Goal: Information Seeking & Learning: Understand process/instructions

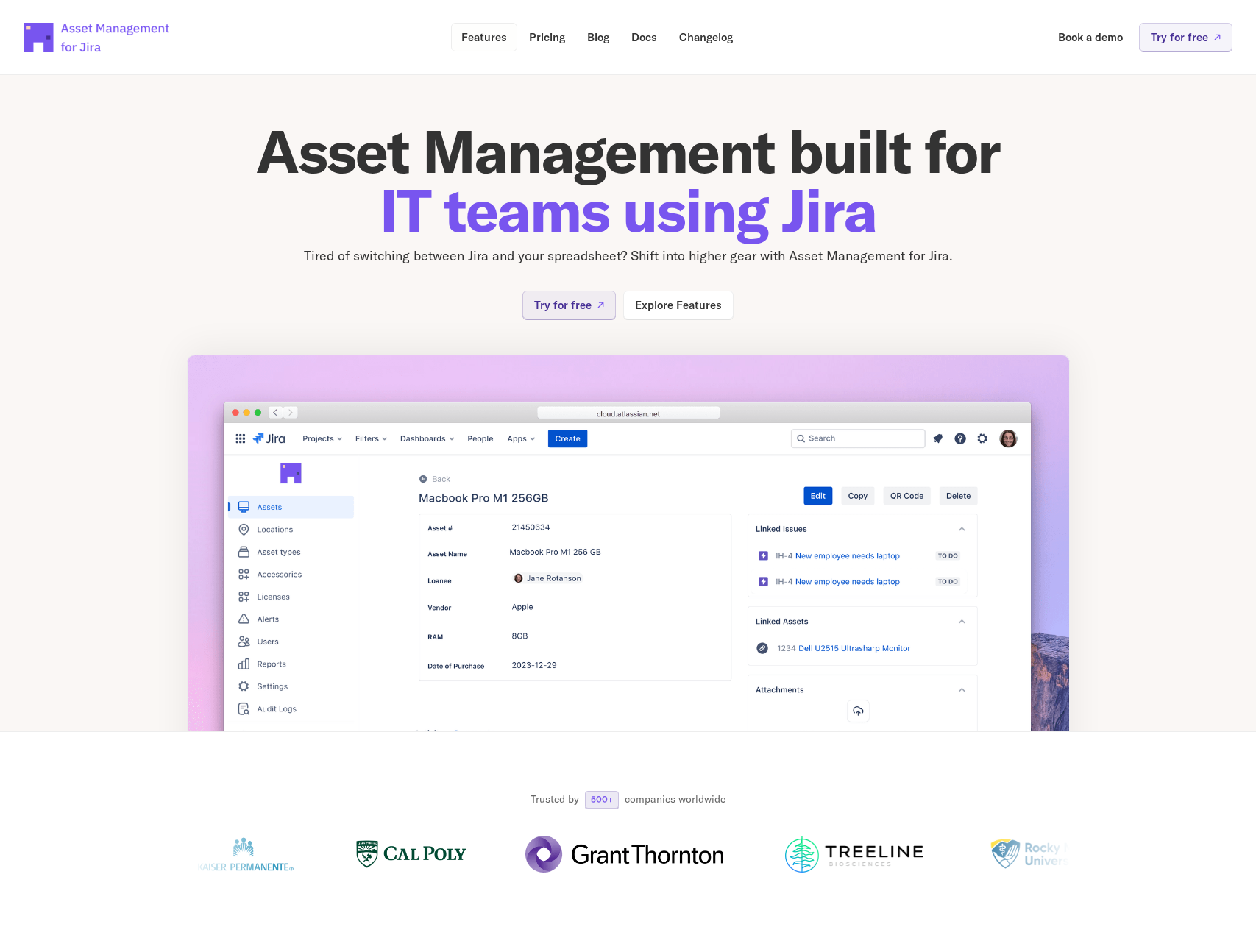
click at [476, 42] on p "Features" at bounding box center [483, 37] width 45 height 11
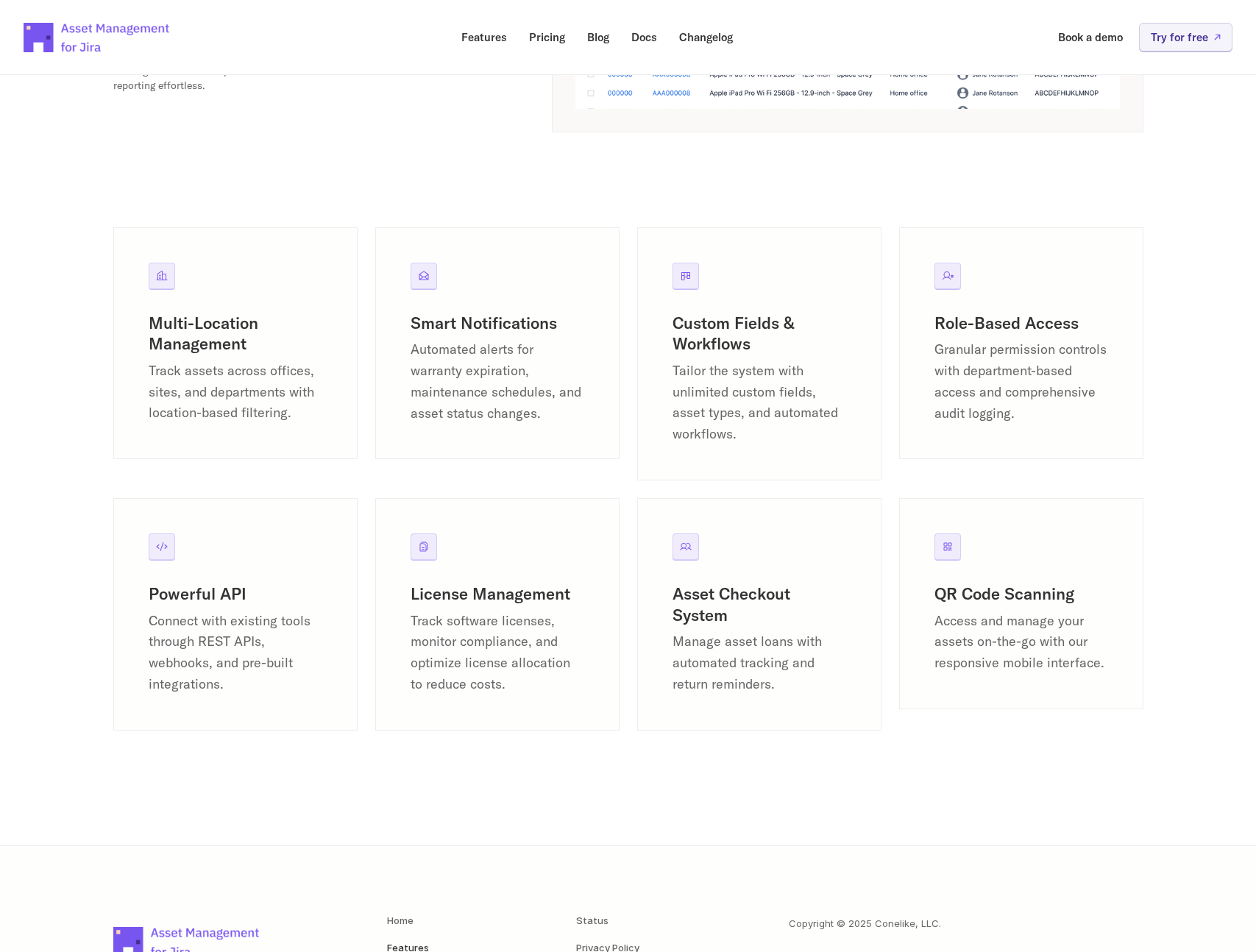
scroll to position [1649, 0]
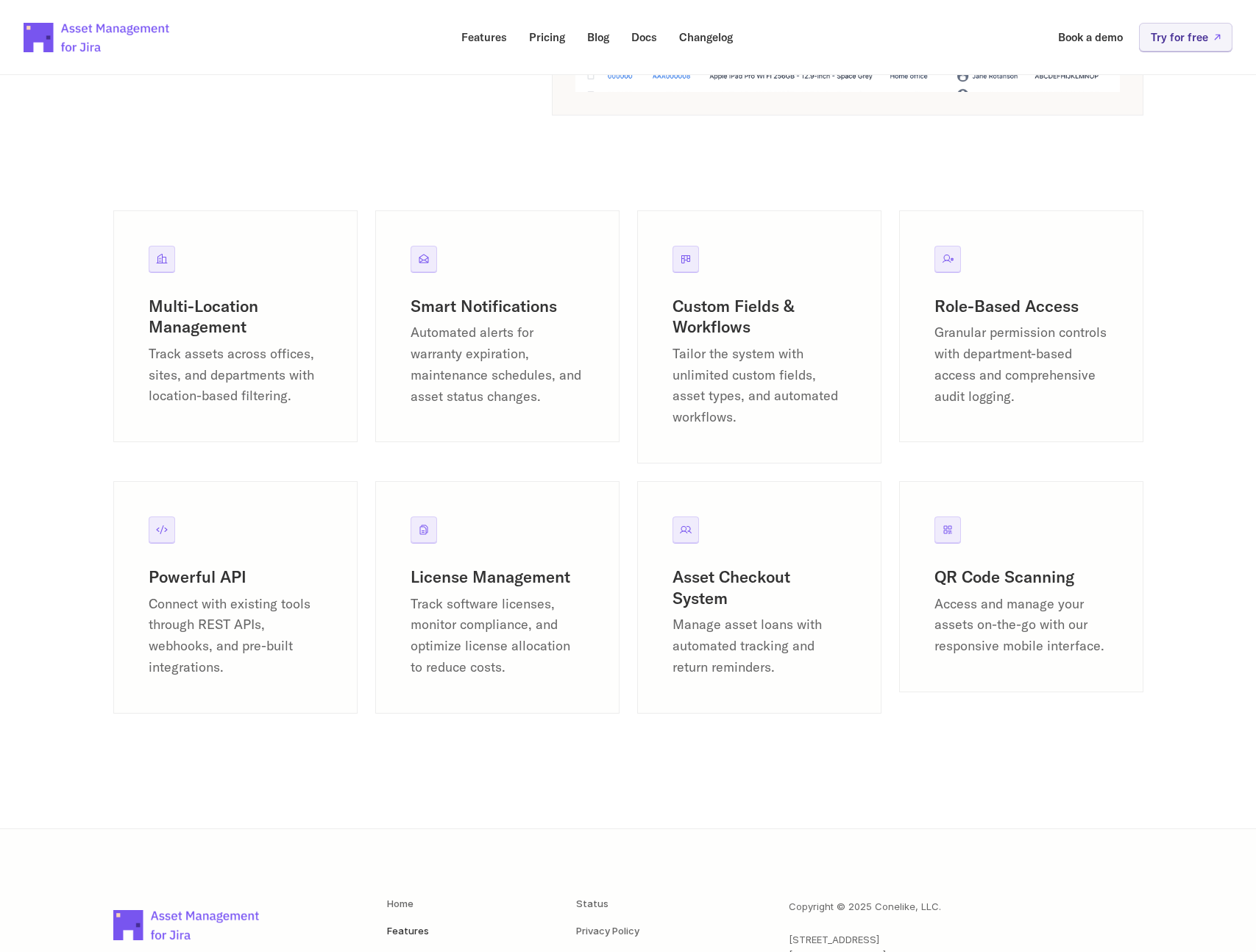
click at [945, 533] on icon at bounding box center [946, 530] width 8 height 8
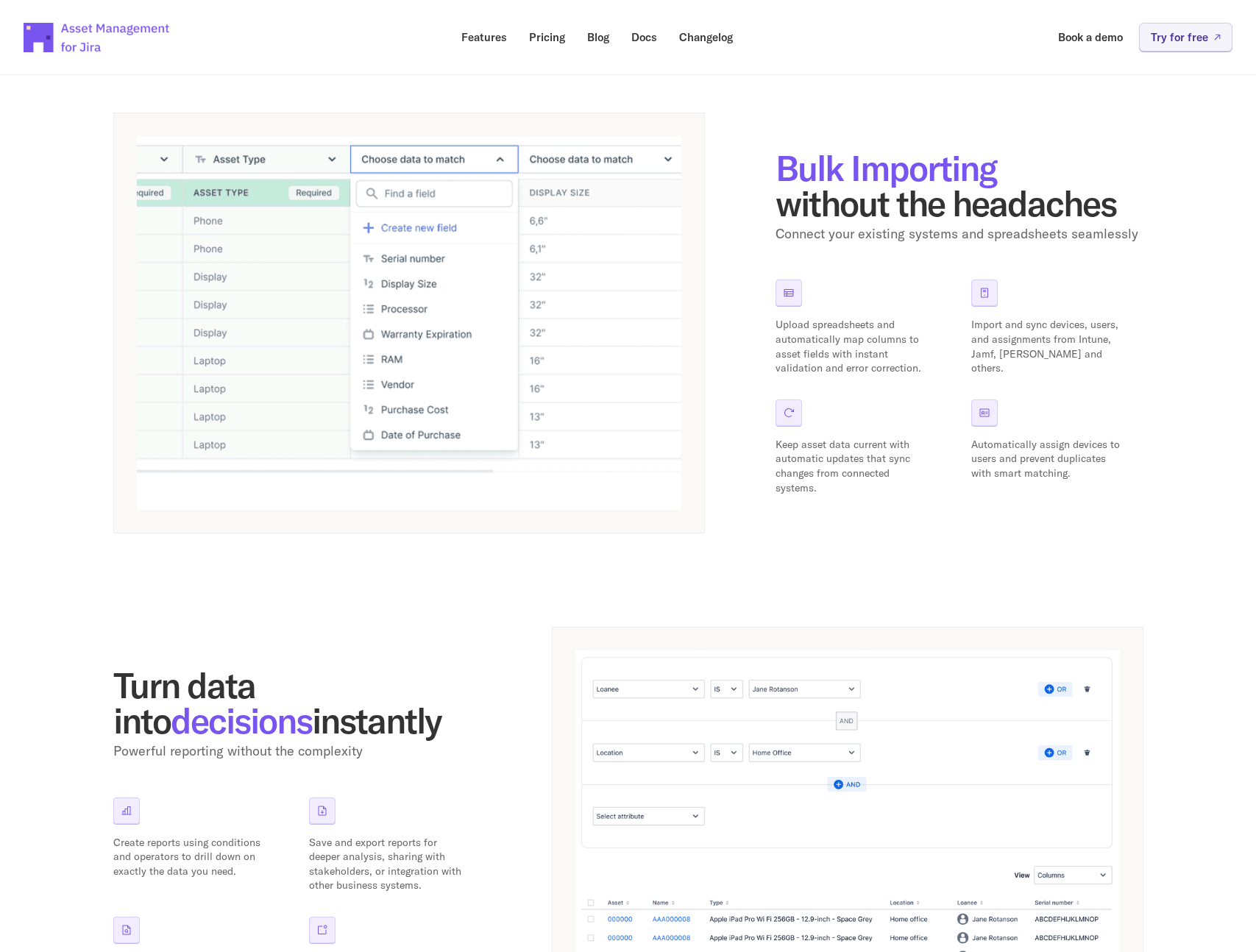
scroll to position [0, 0]
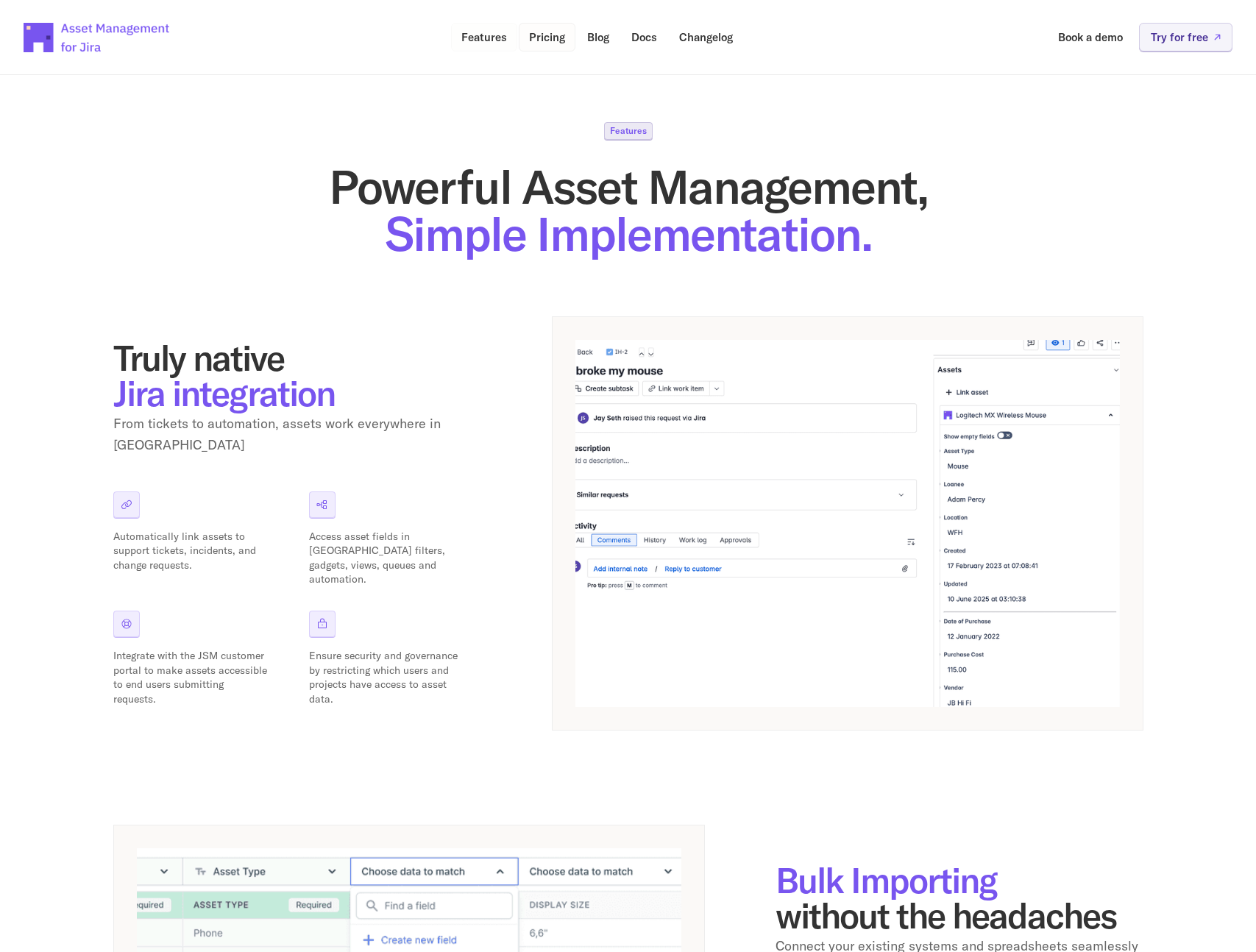
click at [550, 38] on p "Pricing" at bounding box center [546, 37] width 36 height 11
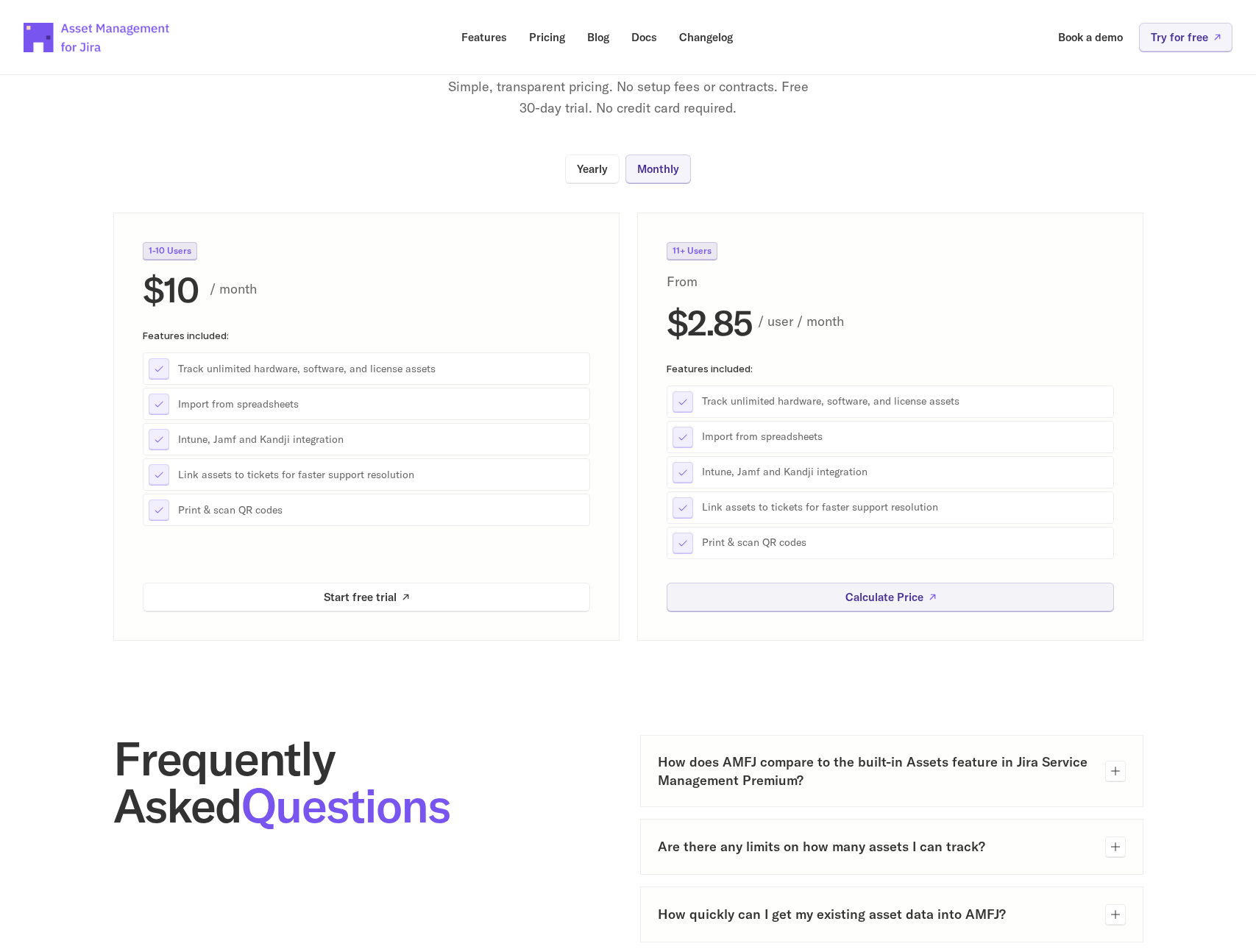
scroll to position [90, 0]
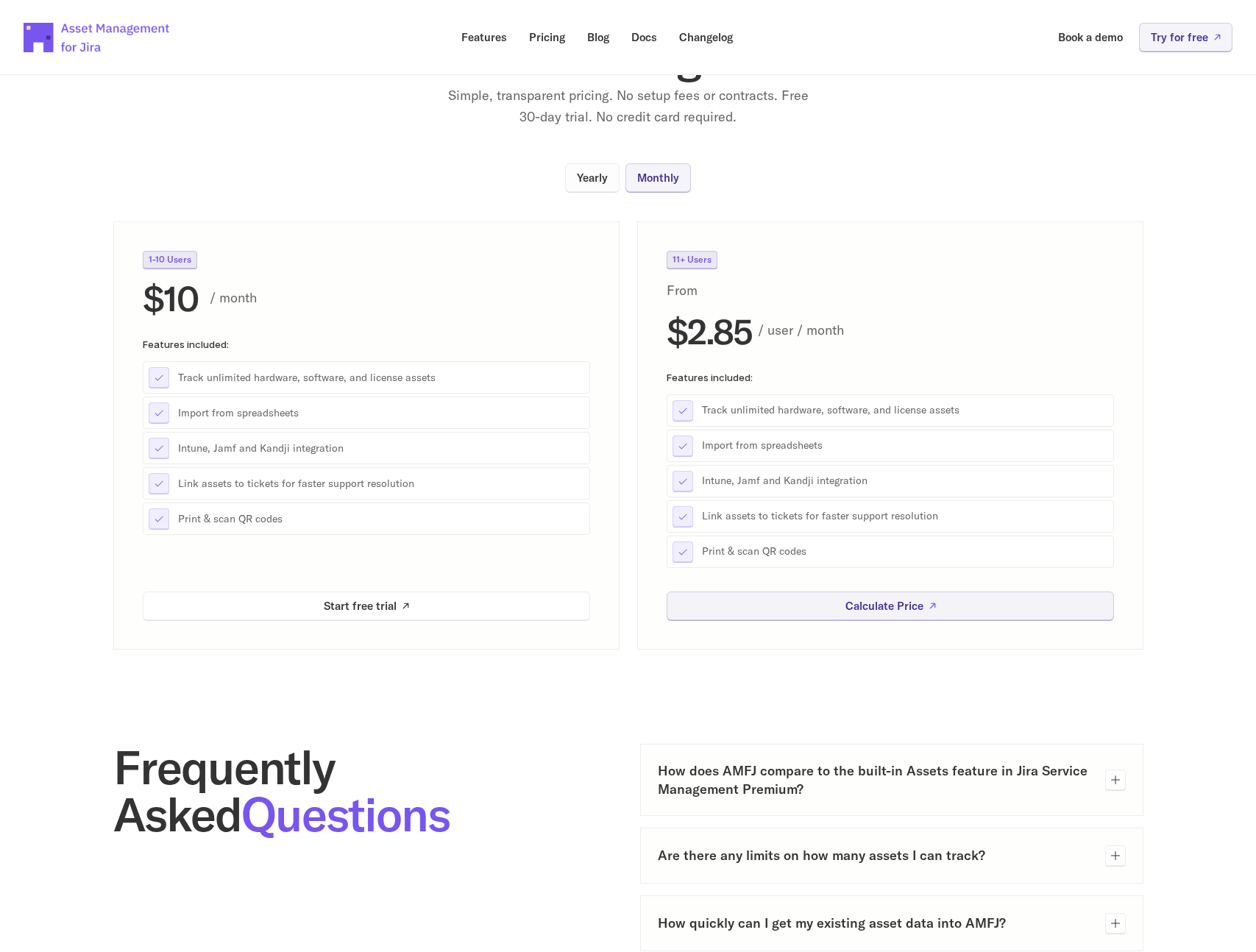
click at [609, 178] on link "Yearly" at bounding box center [592, 177] width 54 height 28
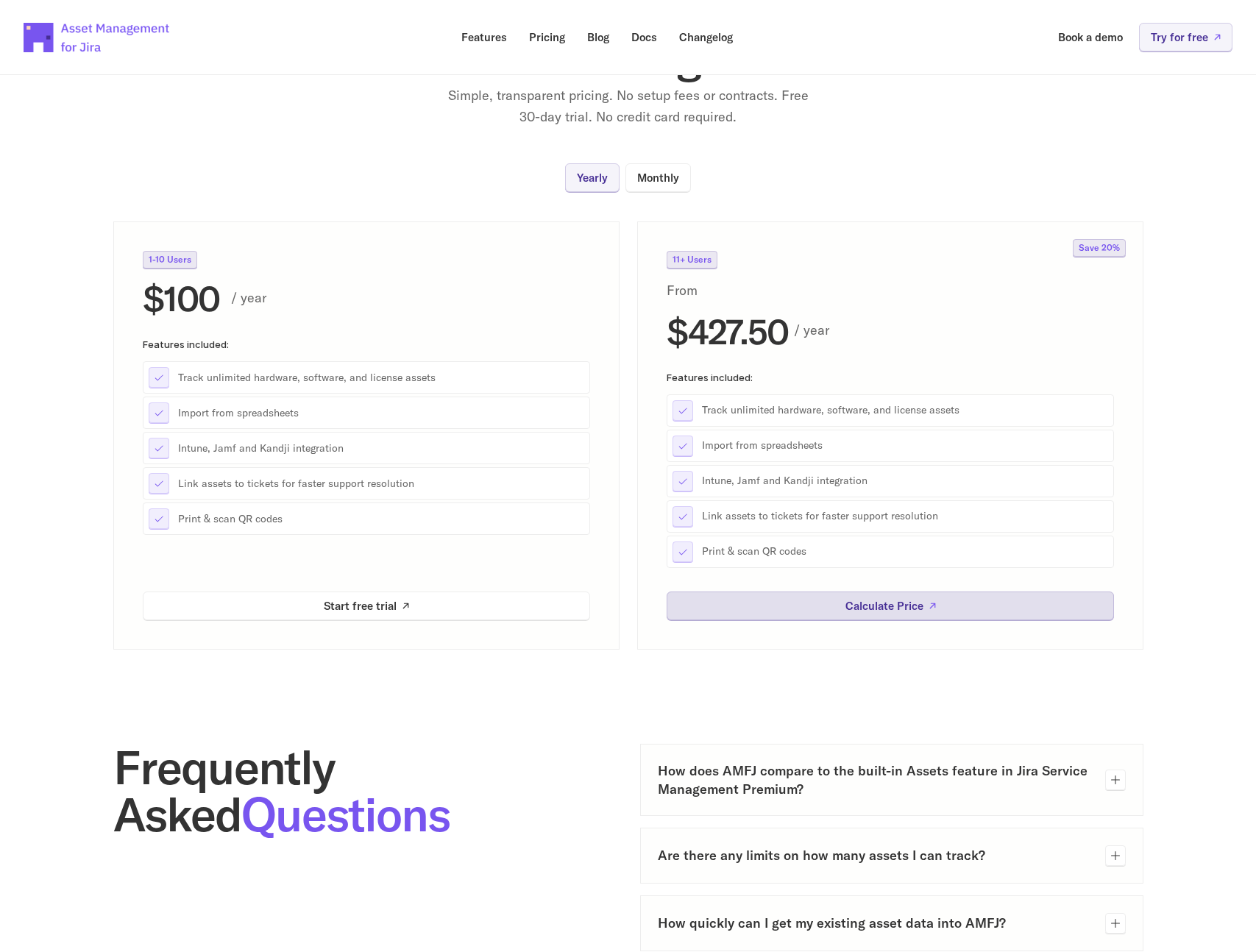
click at [812, 608] on link "Calculate Price" at bounding box center [890, 606] width 447 height 28
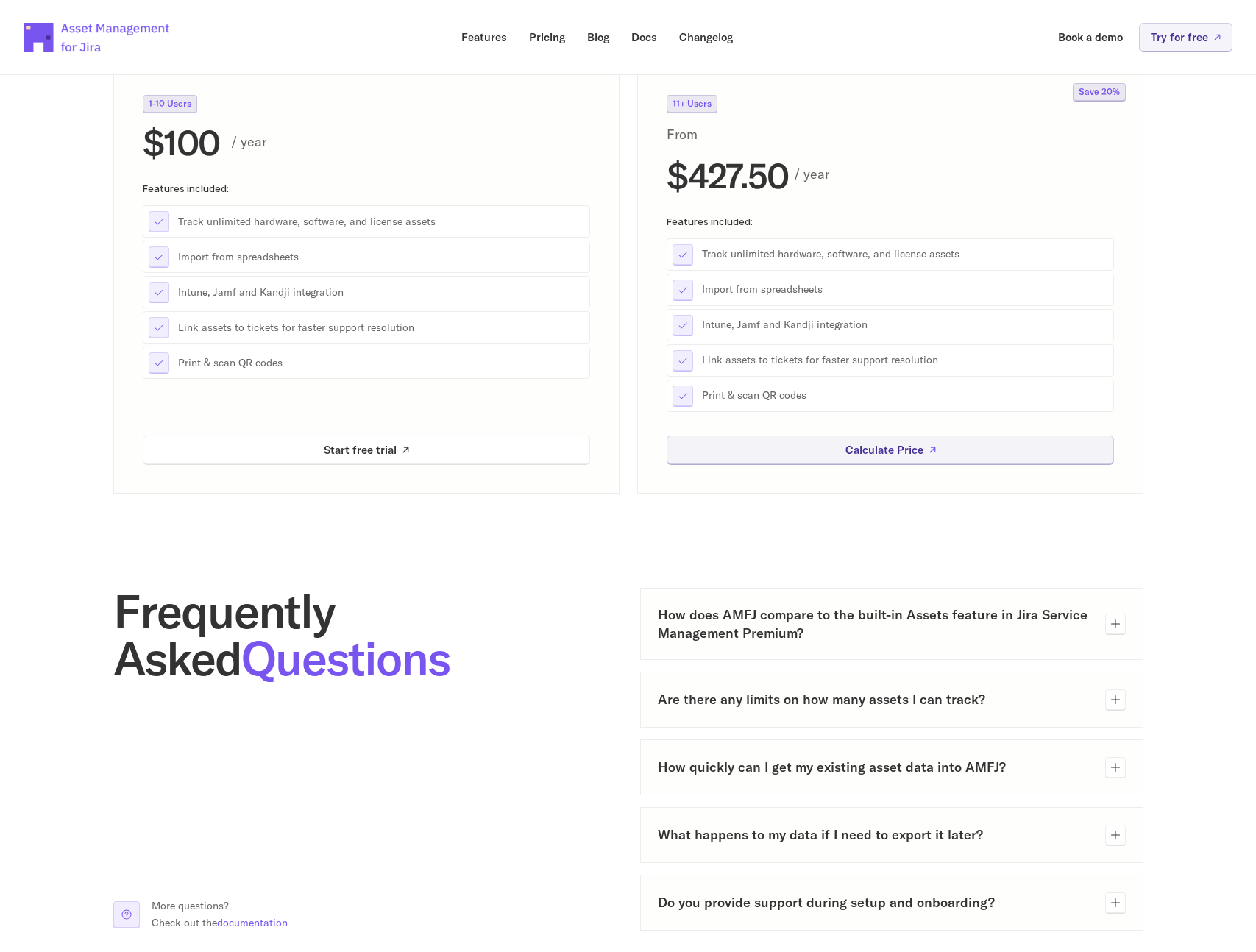
scroll to position [0, 0]
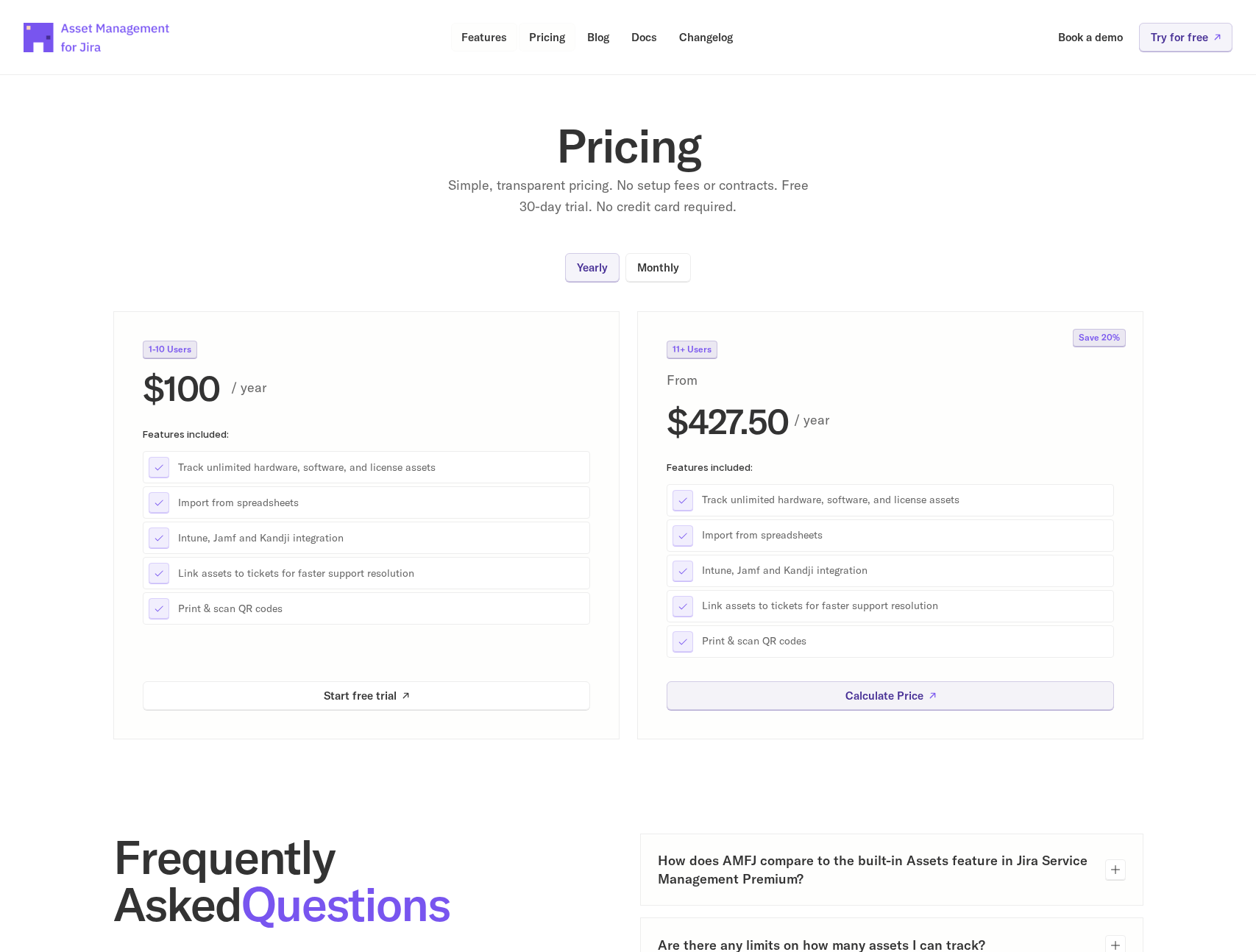
click at [486, 41] on p "Features" at bounding box center [483, 37] width 45 height 11
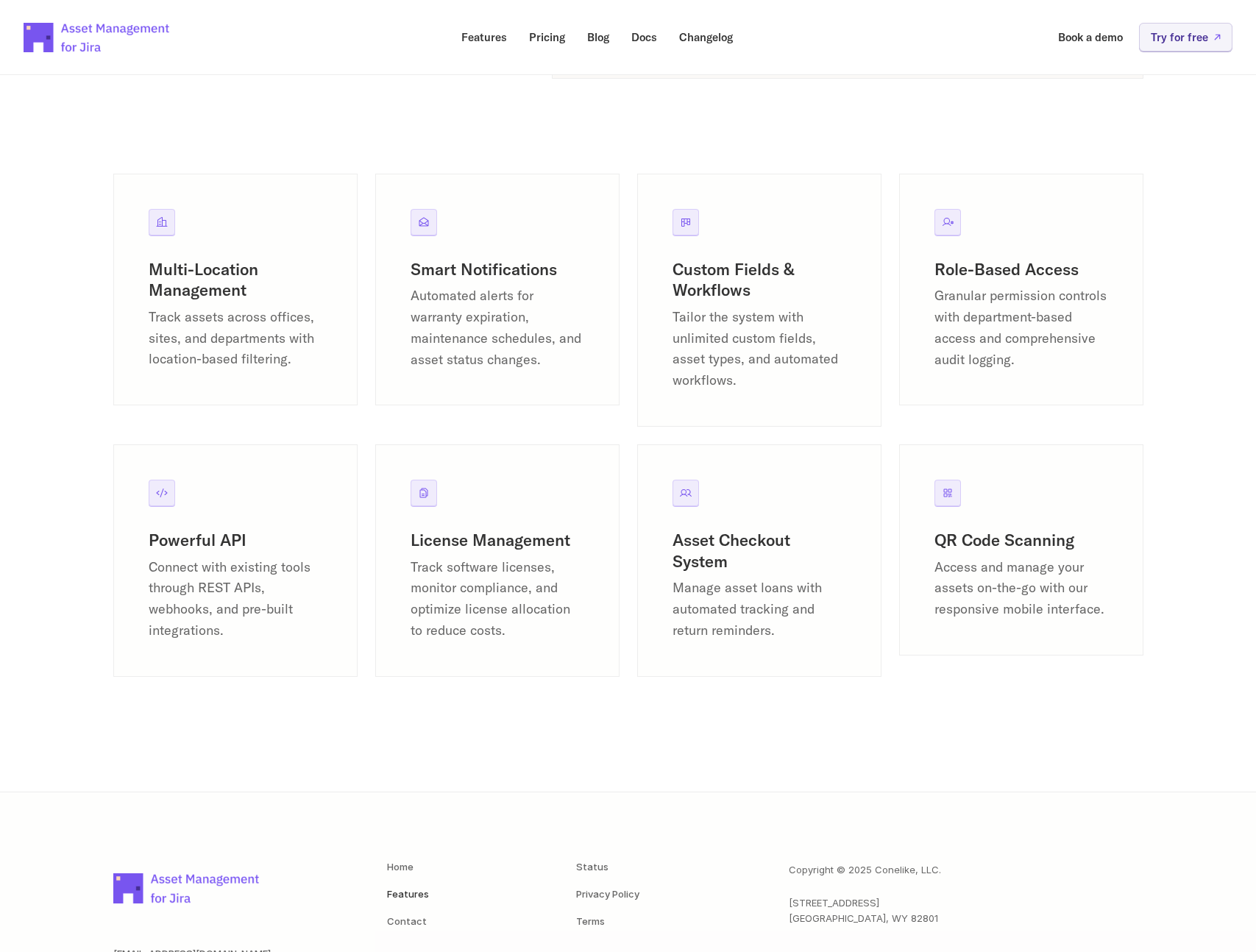
scroll to position [1778, 0]
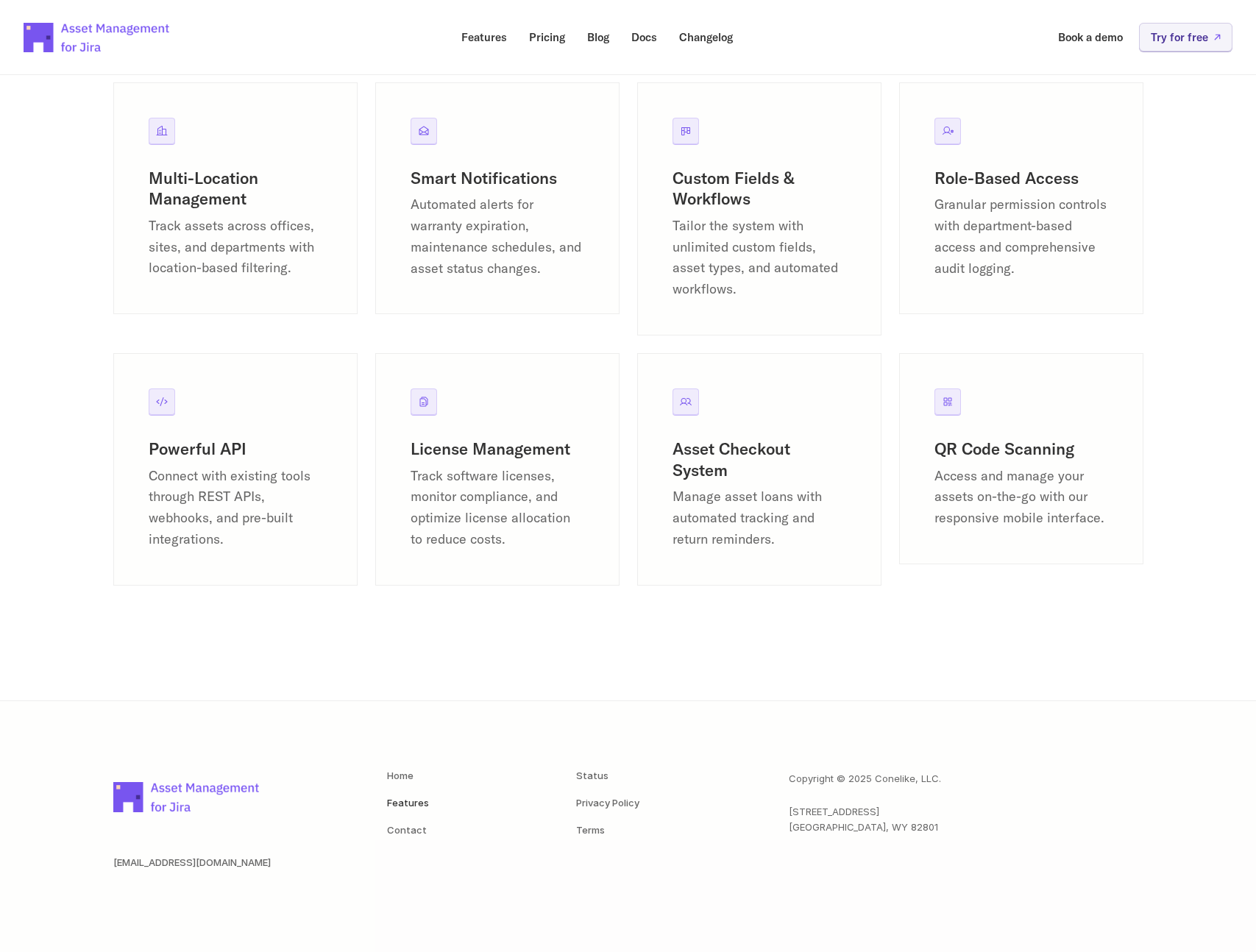
click at [966, 404] on div "QR Code Scanning Access and manage your assets on-the-go with our responsive mo…" at bounding box center [1020, 459] width 244 height 211
click at [942, 404] on icon at bounding box center [947, 401] width 12 height 12
click at [948, 404] on icon at bounding box center [947, 401] width 12 height 12
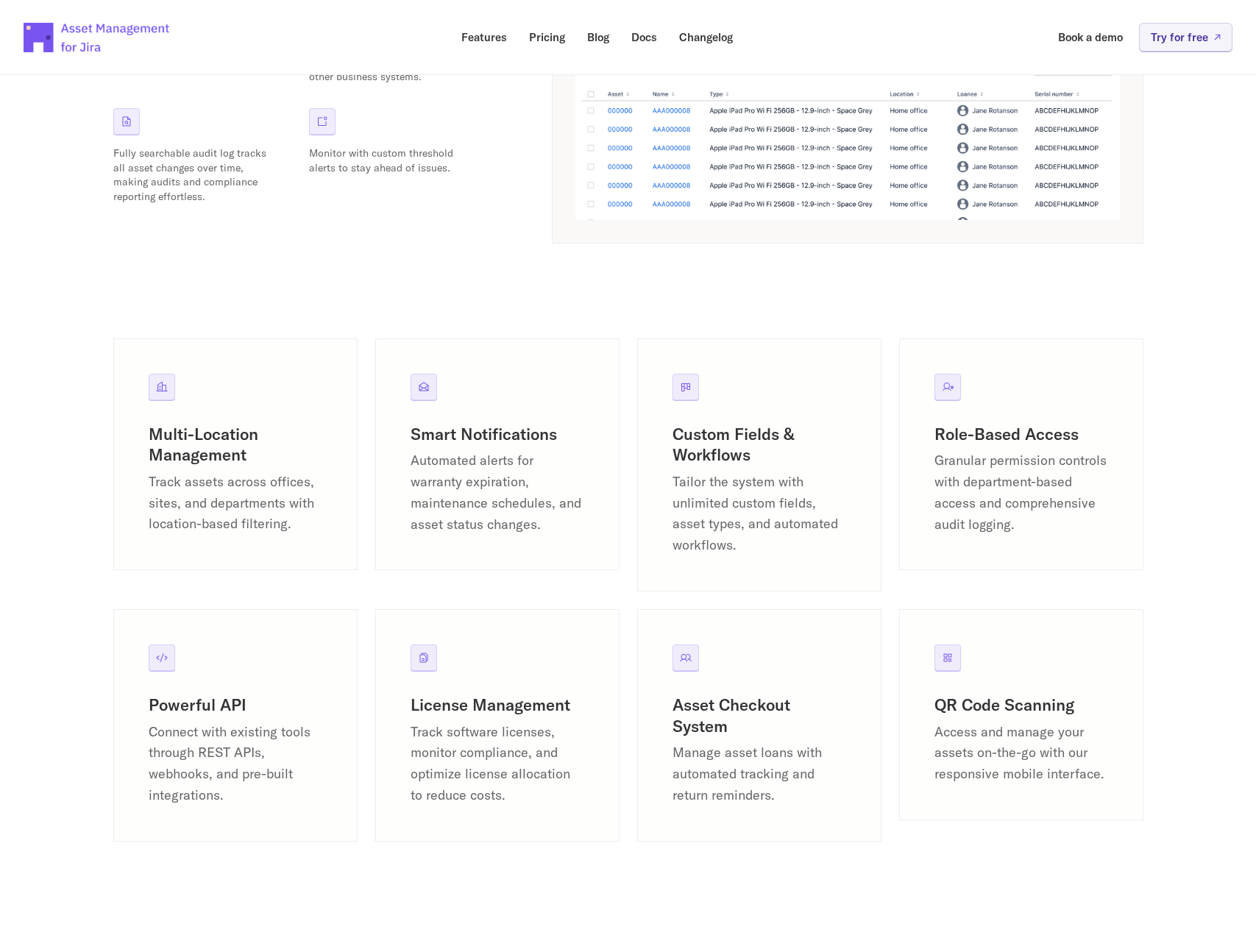
scroll to position [1520, 0]
click at [646, 40] on p "Docs" at bounding box center [644, 37] width 26 height 11
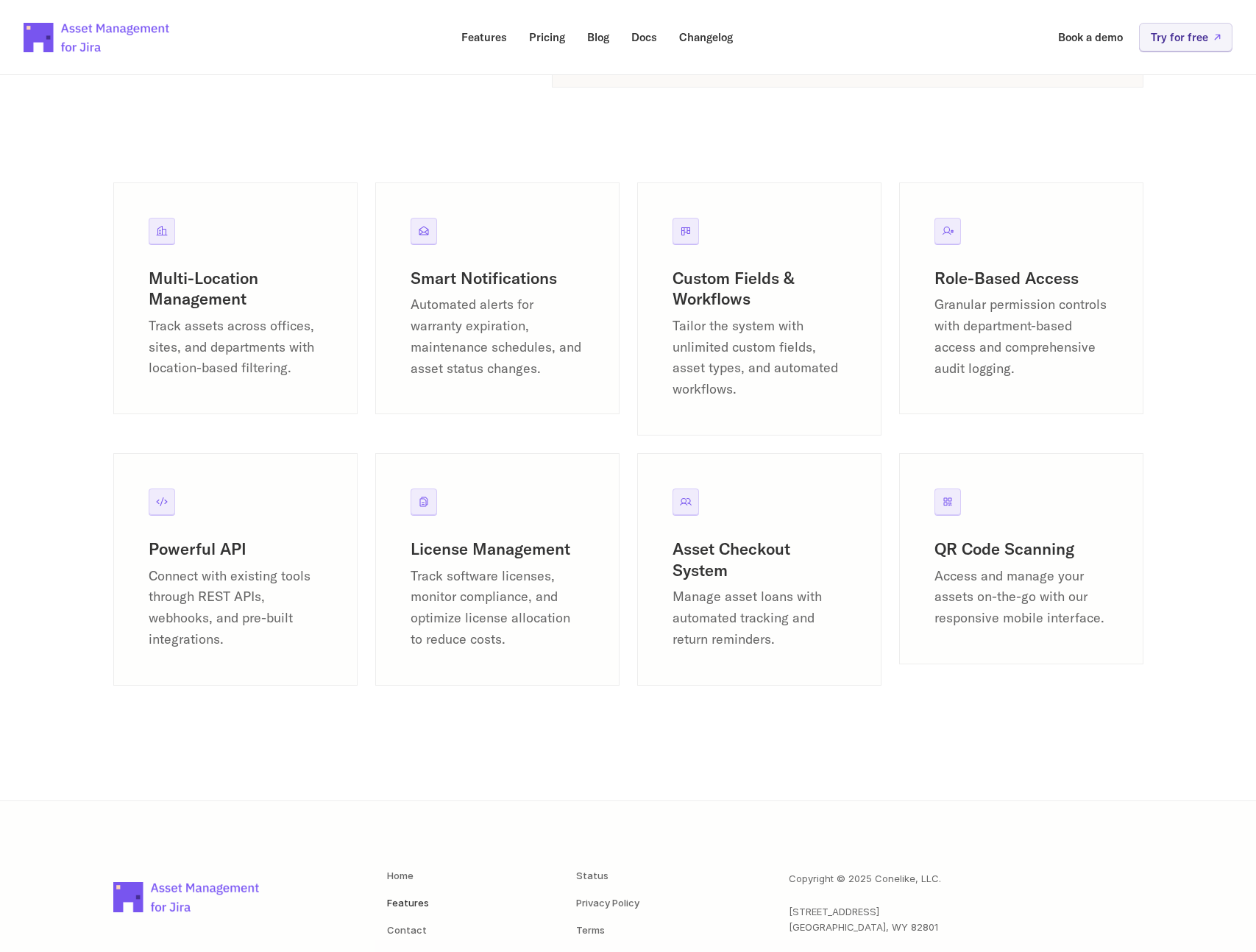
scroll to position [1742, 0]
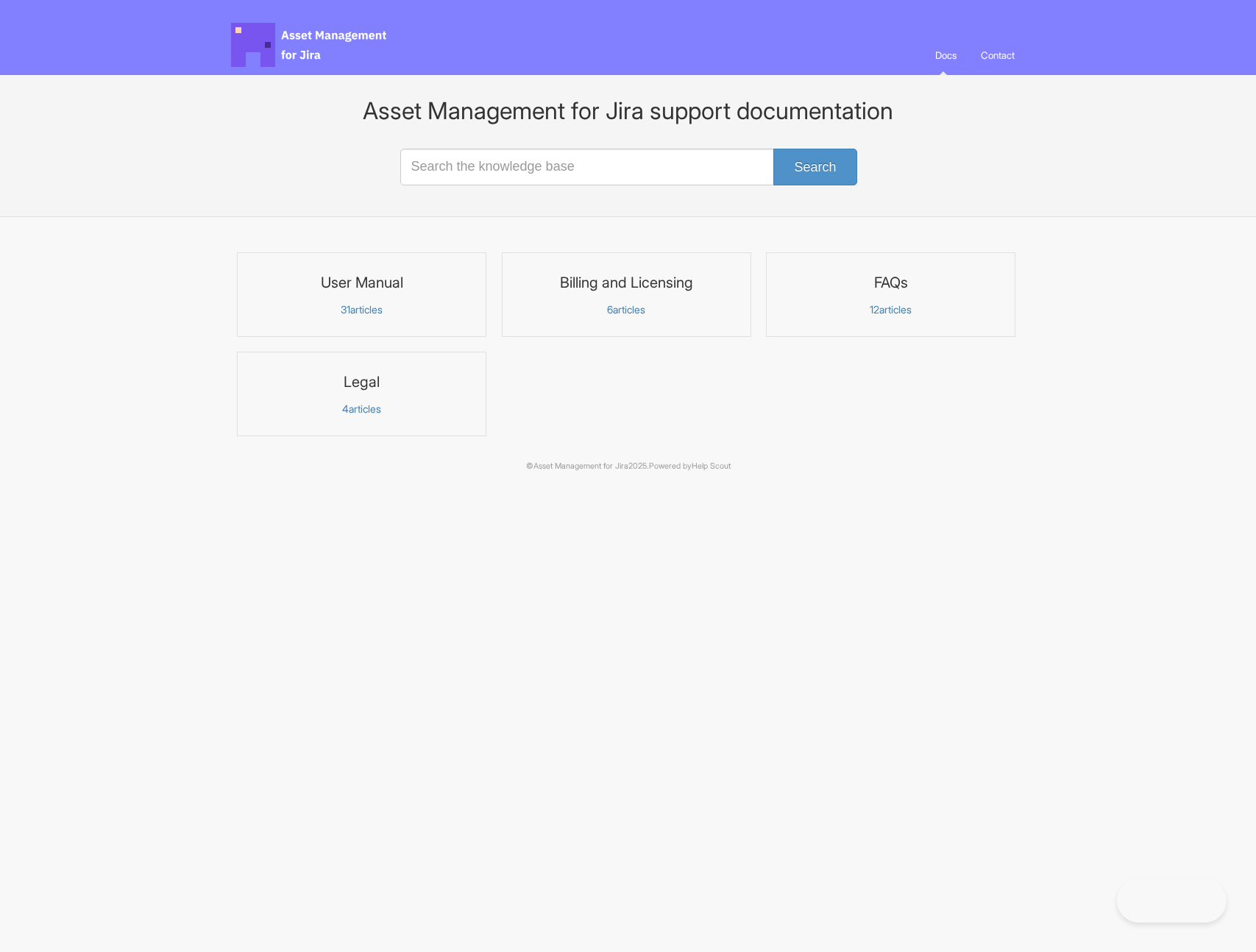
click at [397, 290] on h3 "User Manual" at bounding box center [362, 283] width 231 height 20
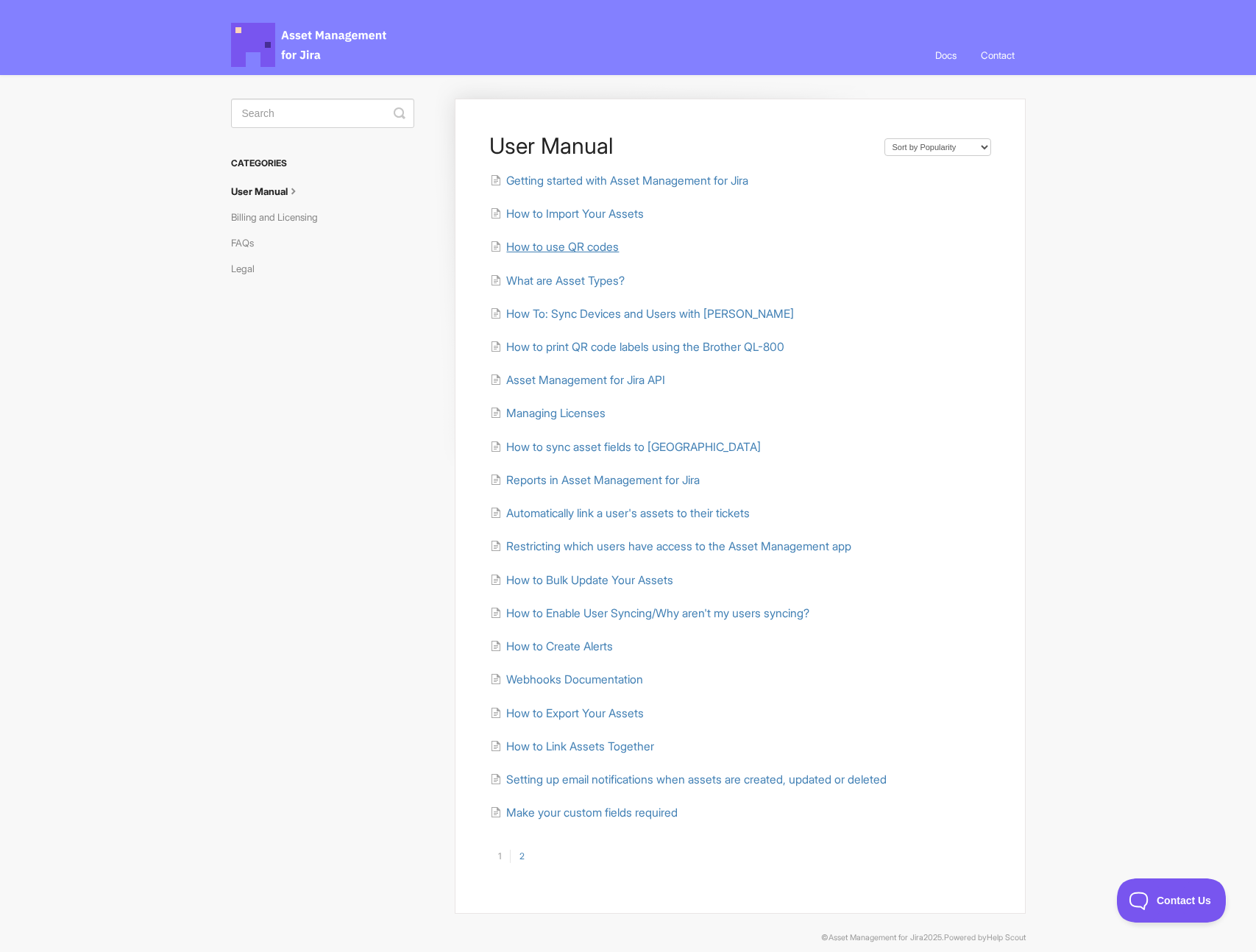
click at [573, 241] on span "How to use QR codes" at bounding box center [562, 247] width 113 height 14
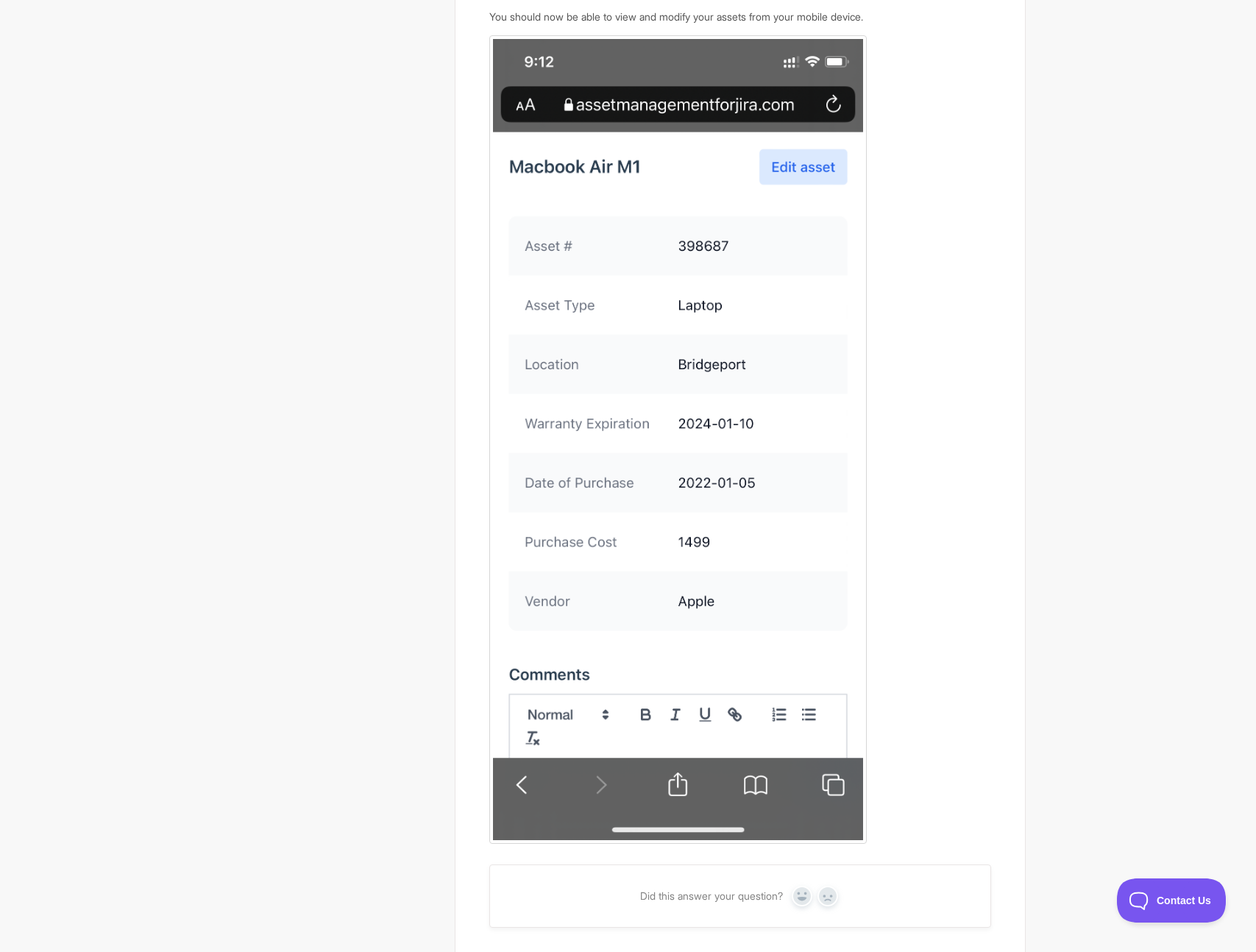
scroll to position [2844, 0]
